Goal: Task Accomplishment & Management: Manage account settings

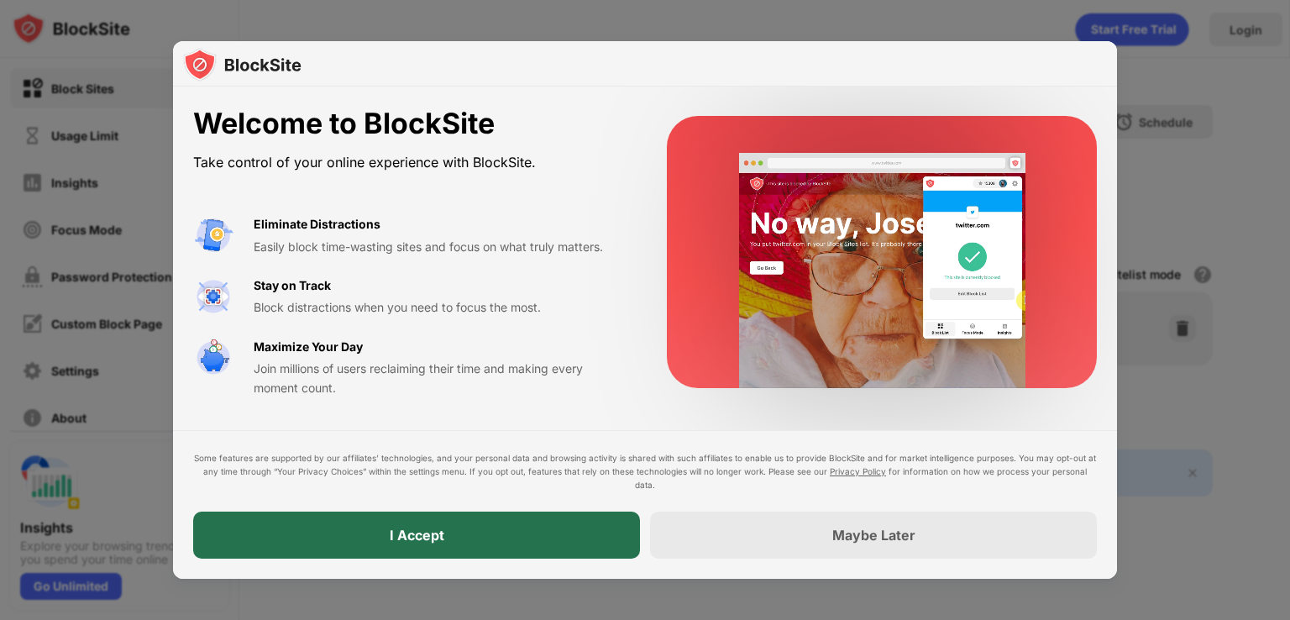
click at [437, 539] on div "I Accept" at bounding box center [417, 535] width 55 height 17
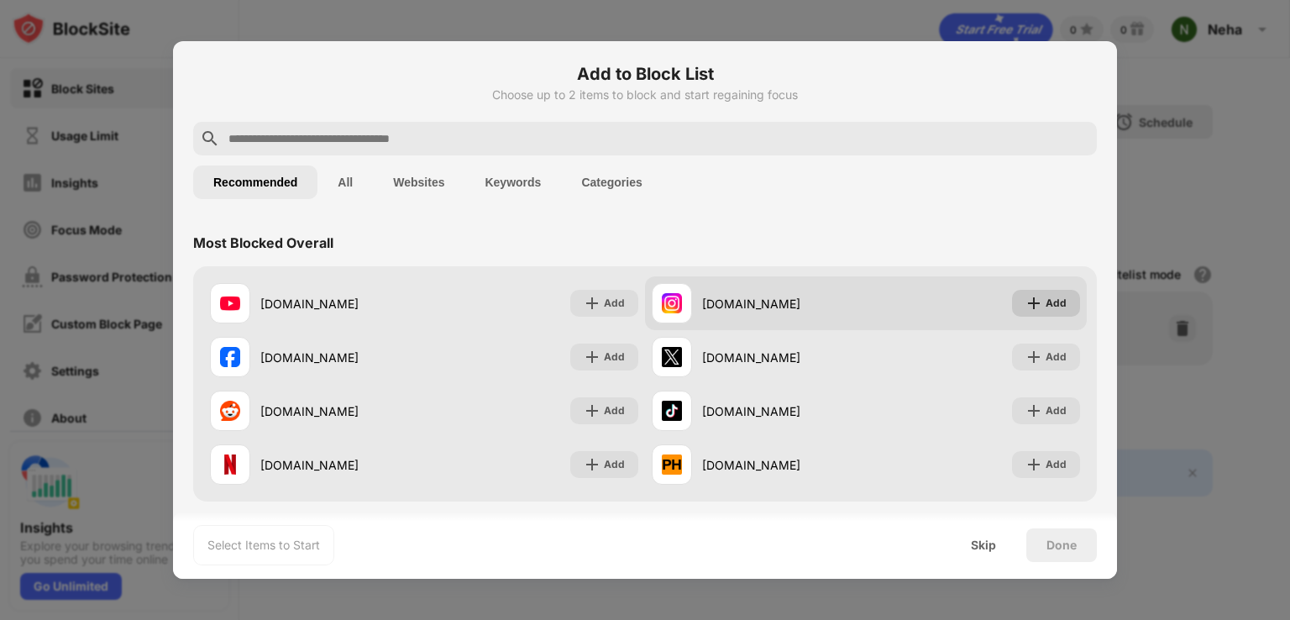
click at [1027, 309] on img at bounding box center [1034, 303] width 17 height 17
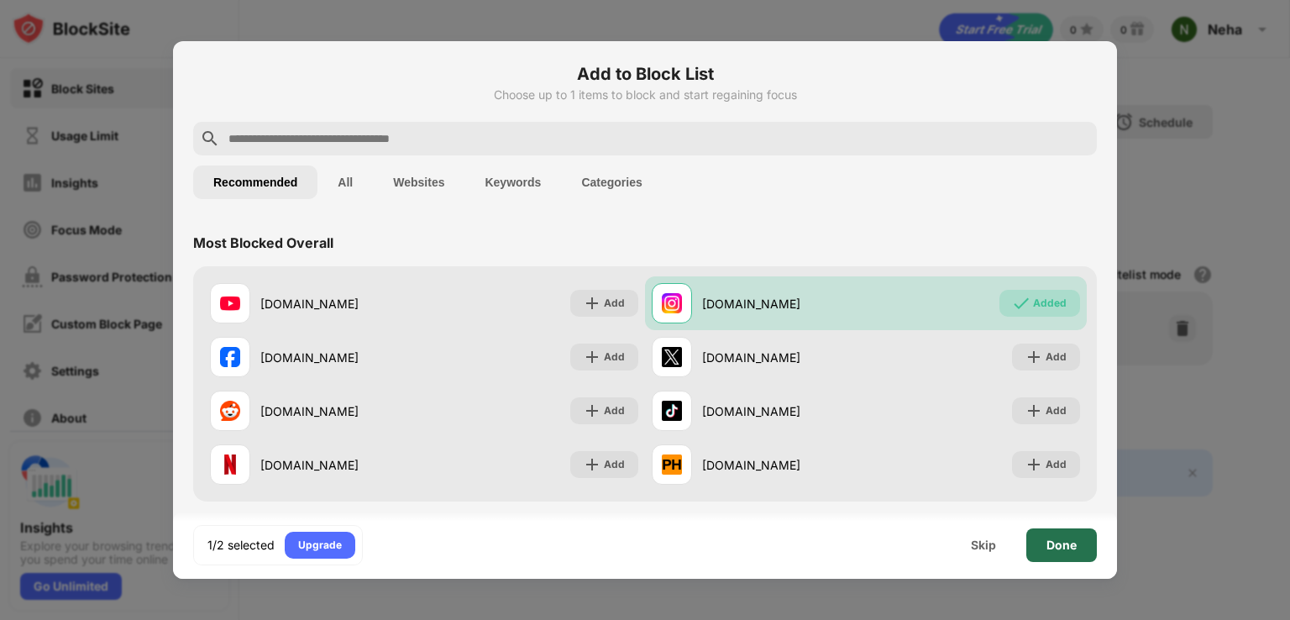
click at [1079, 547] on div "Done" at bounding box center [1062, 545] width 71 height 34
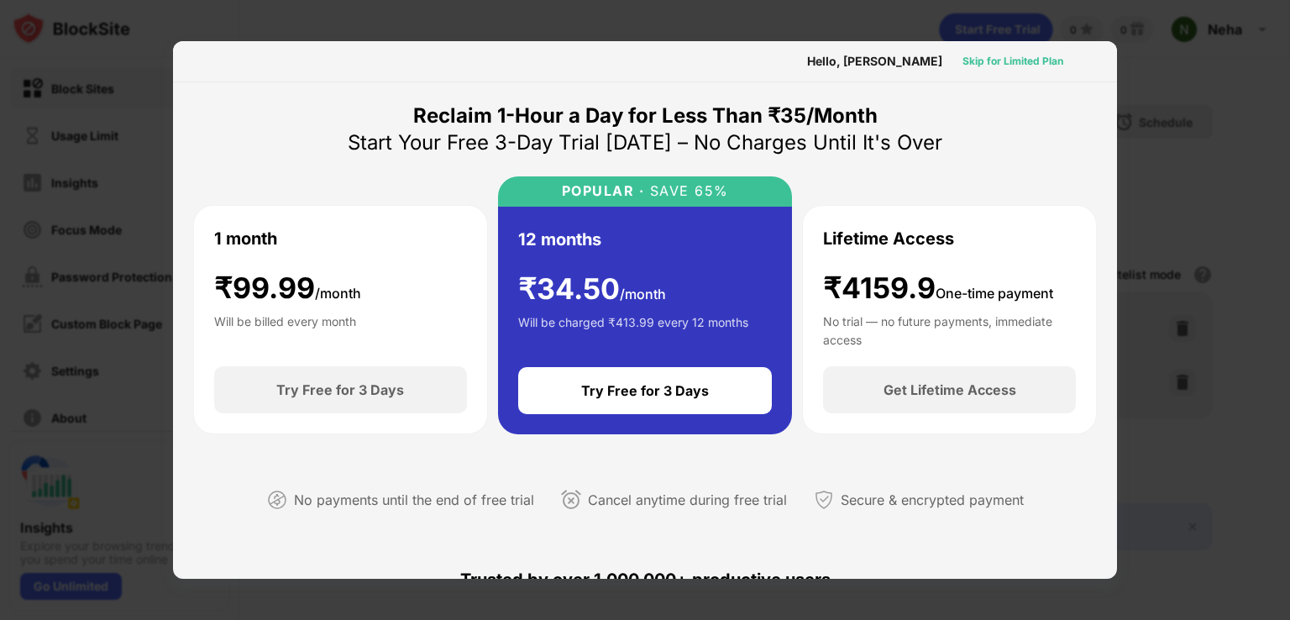
click at [1030, 60] on div "Skip for Limited Plan" at bounding box center [1013, 61] width 101 height 17
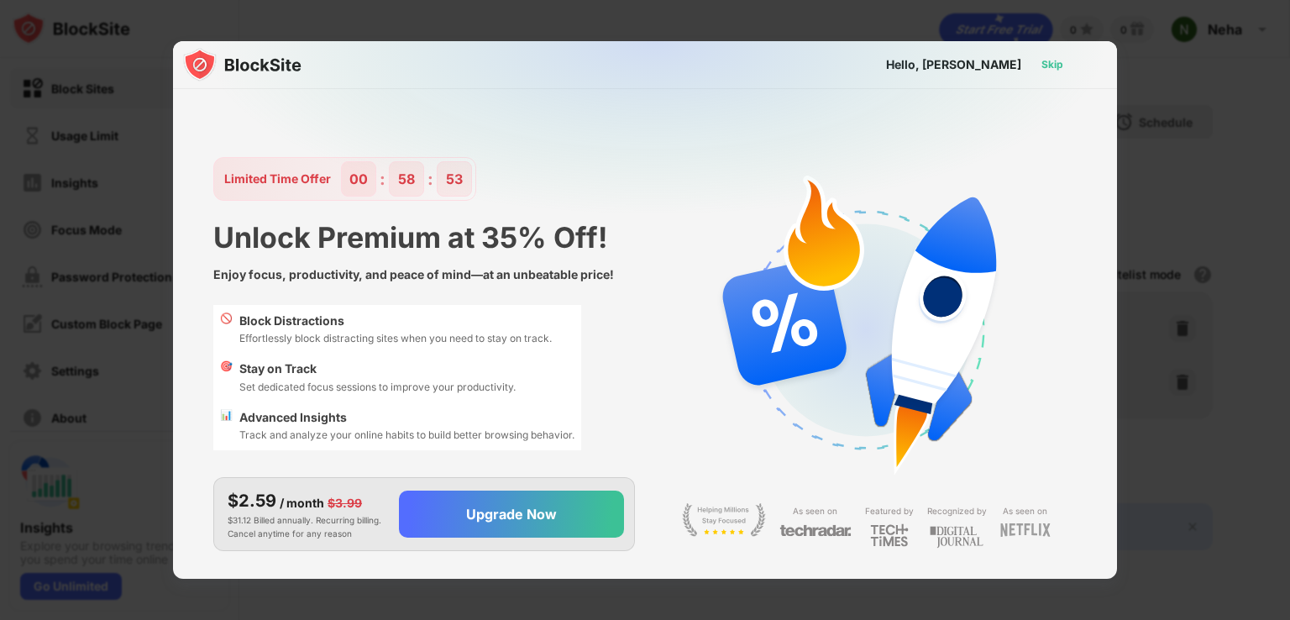
click at [1053, 68] on div "Skip" at bounding box center [1053, 64] width 22 height 17
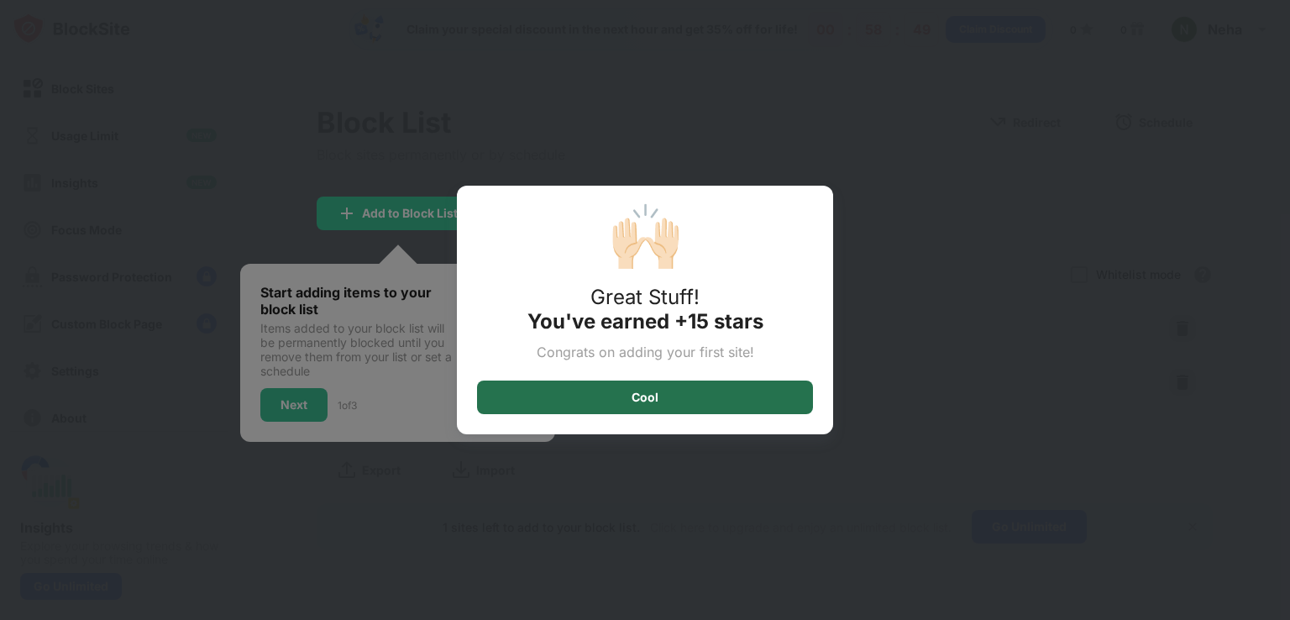
click at [617, 411] on div "Cool" at bounding box center [645, 398] width 336 height 34
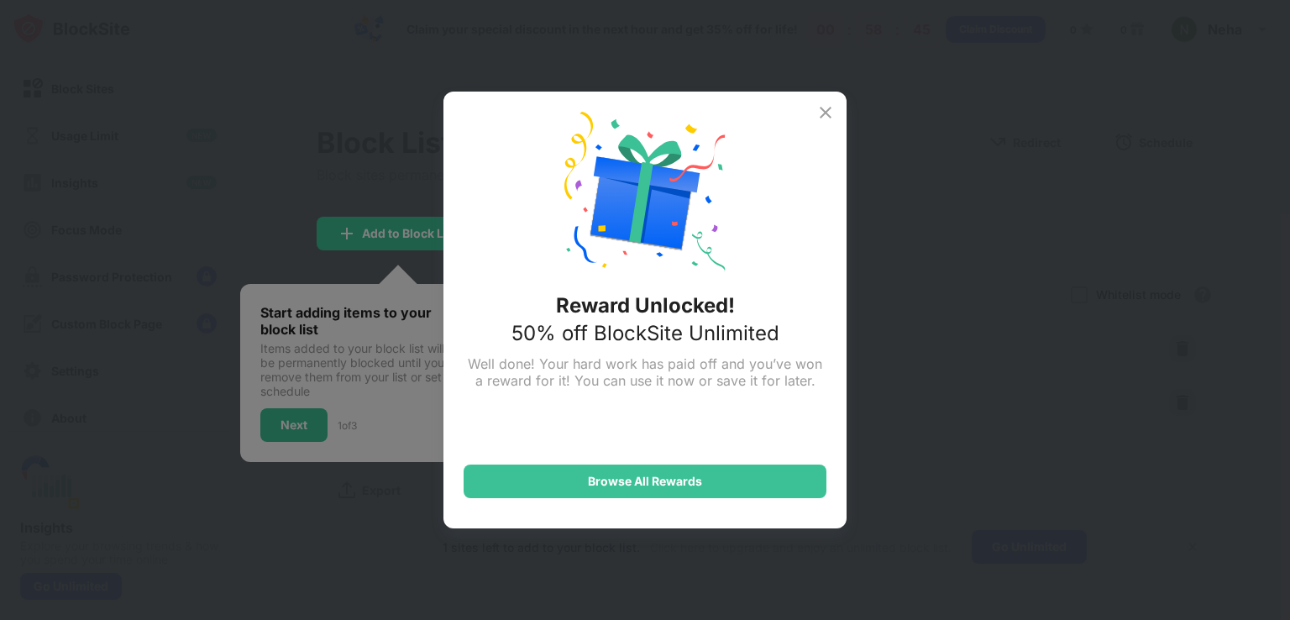
click at [822, 107] on img at bounding box center [826, 112] width 20 height 20
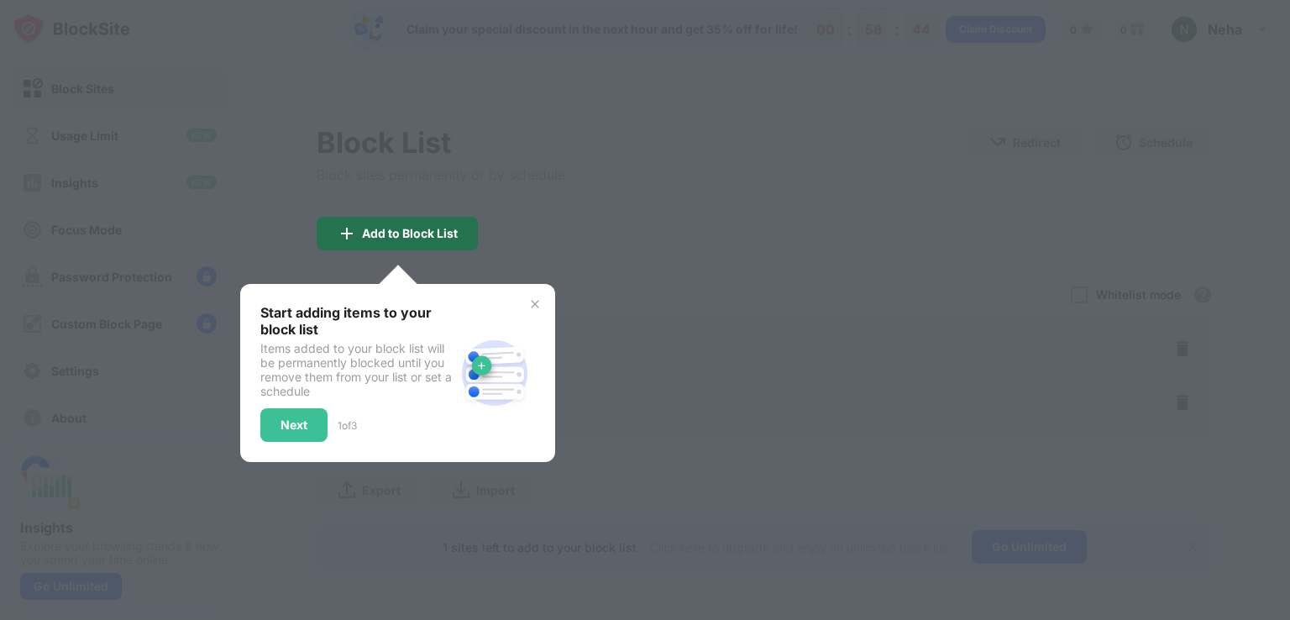
click at [404, 234] on div "Add to Block List" at bounding box center [410, 233] width 96 height 13
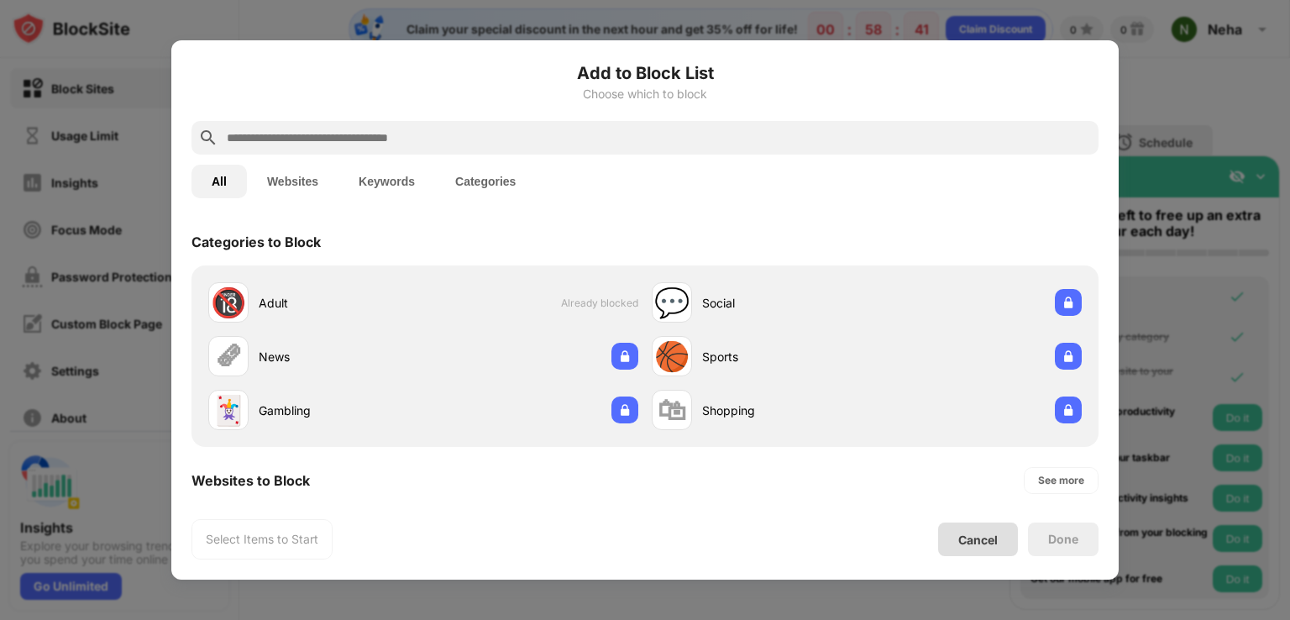
click at [965, 535] on div "Cancel" at bounding box center [978, 540] width 39 height 14
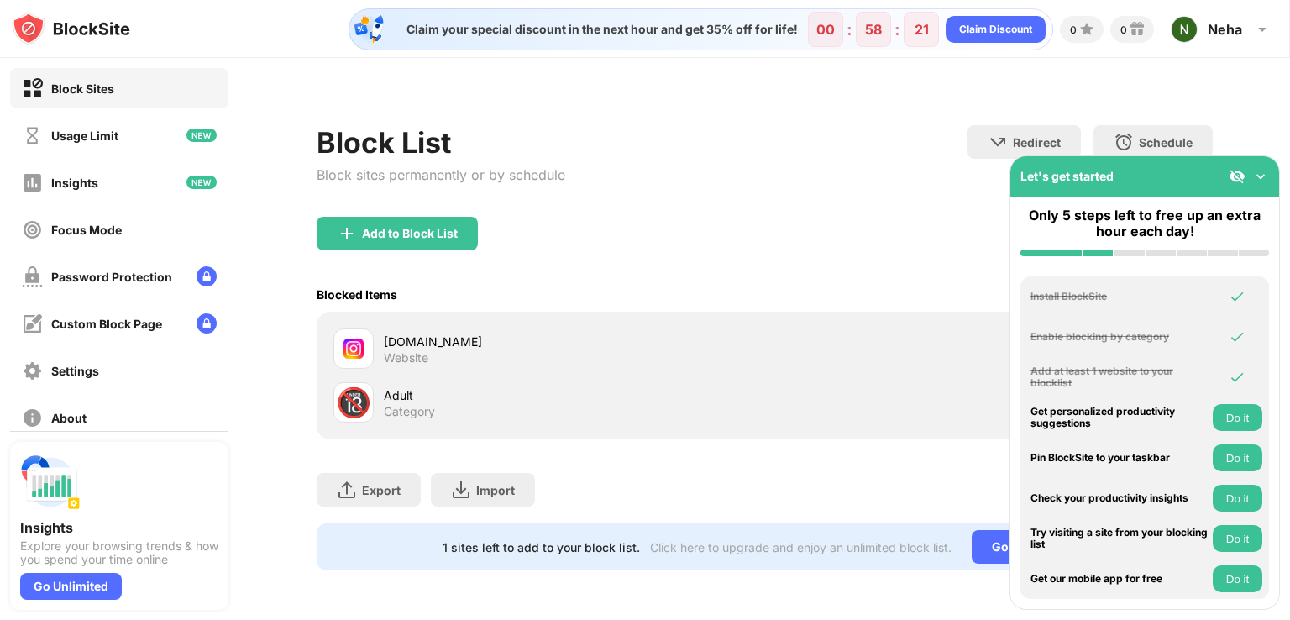
click at [1243, 176] on img at bounding box center [1237, 176] width 17 height 17
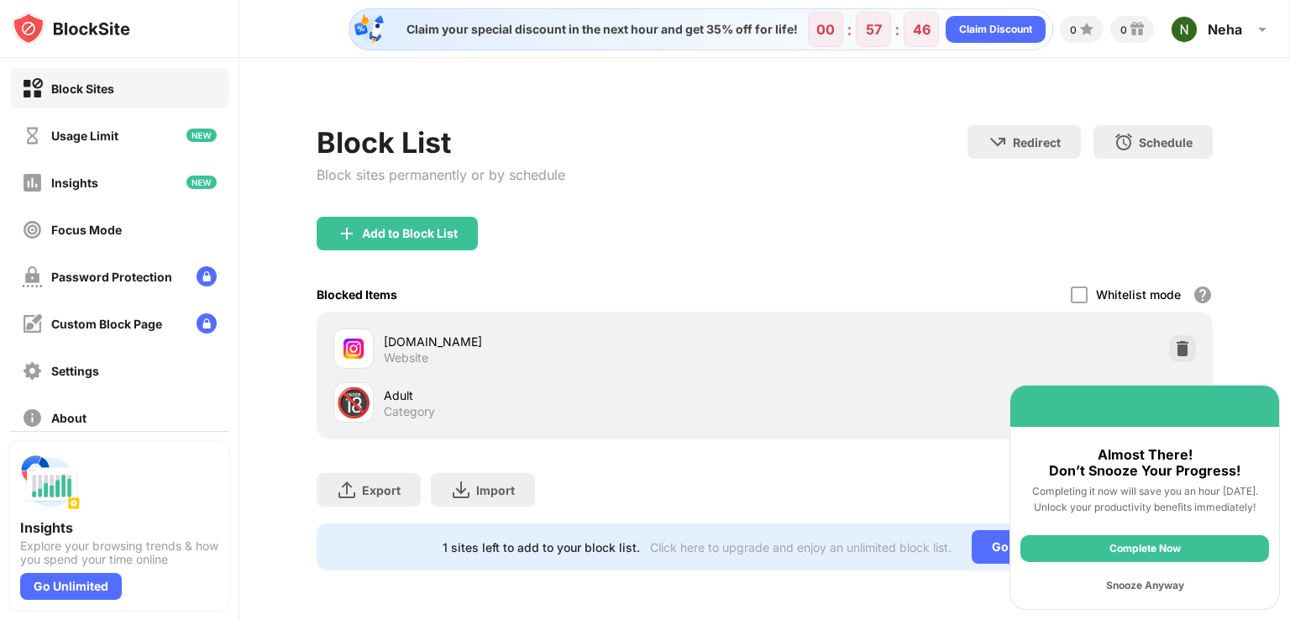
click at [794, 252] on div "Add to Block List" at bounding box center [765, 247] width 896 height 60
